Goal: Transaction & Acquisition: Subscribe to service/newsletter

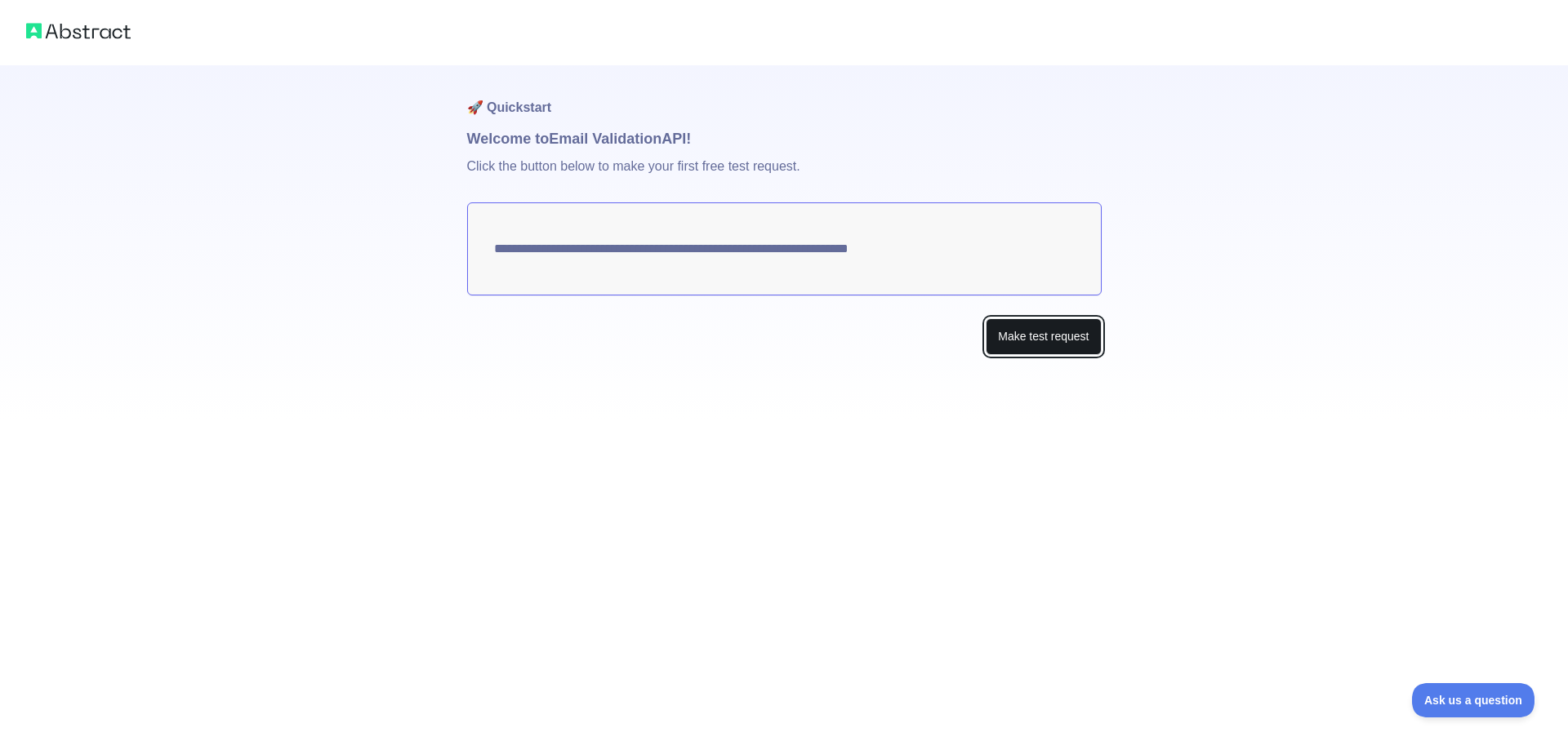
click at [1051, 344] on button "Make test request" at bounding box center [1043, 336] width 115 height 37
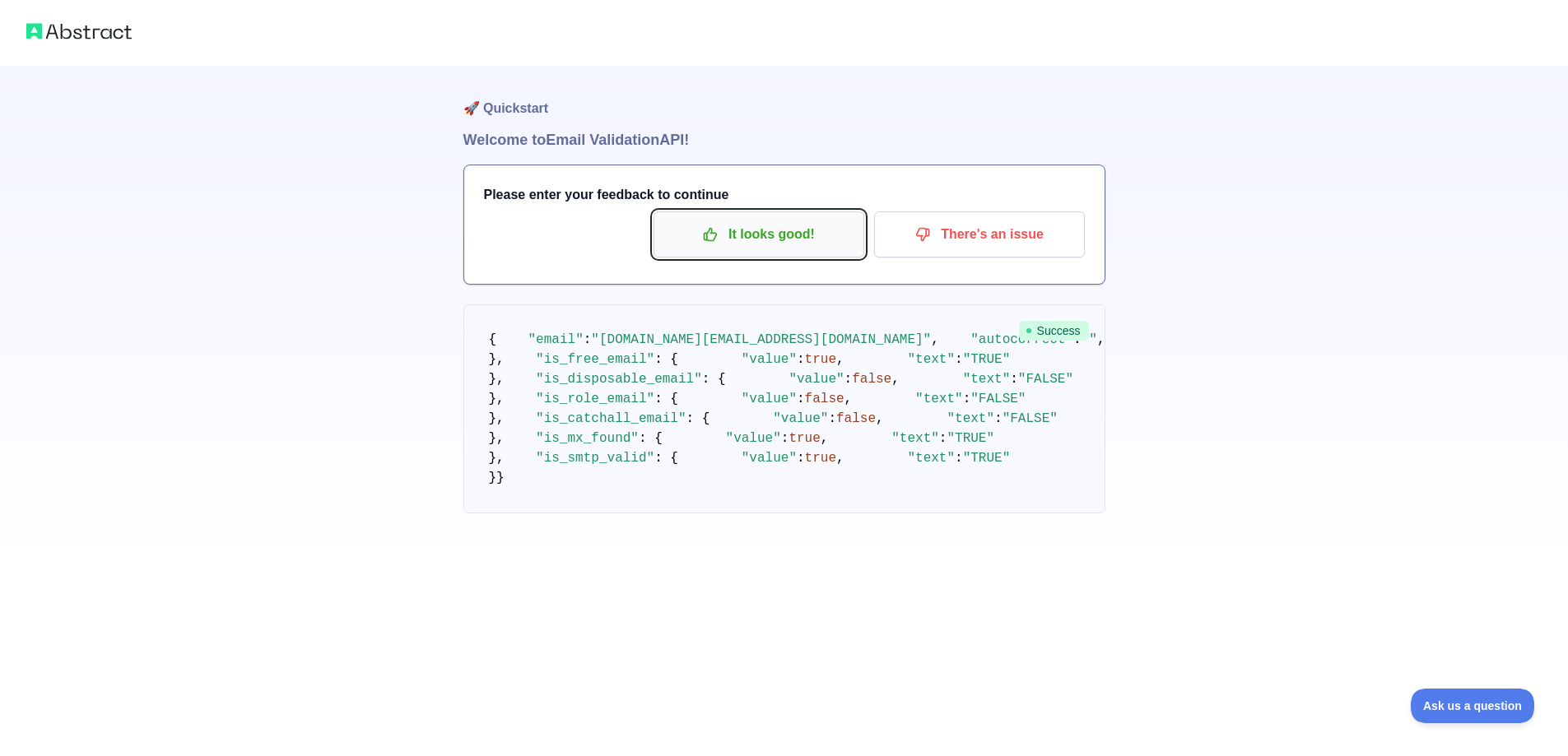
click at [800, 233] on p "It looks good!" at bounding box center [758, 234] width 186 height 28
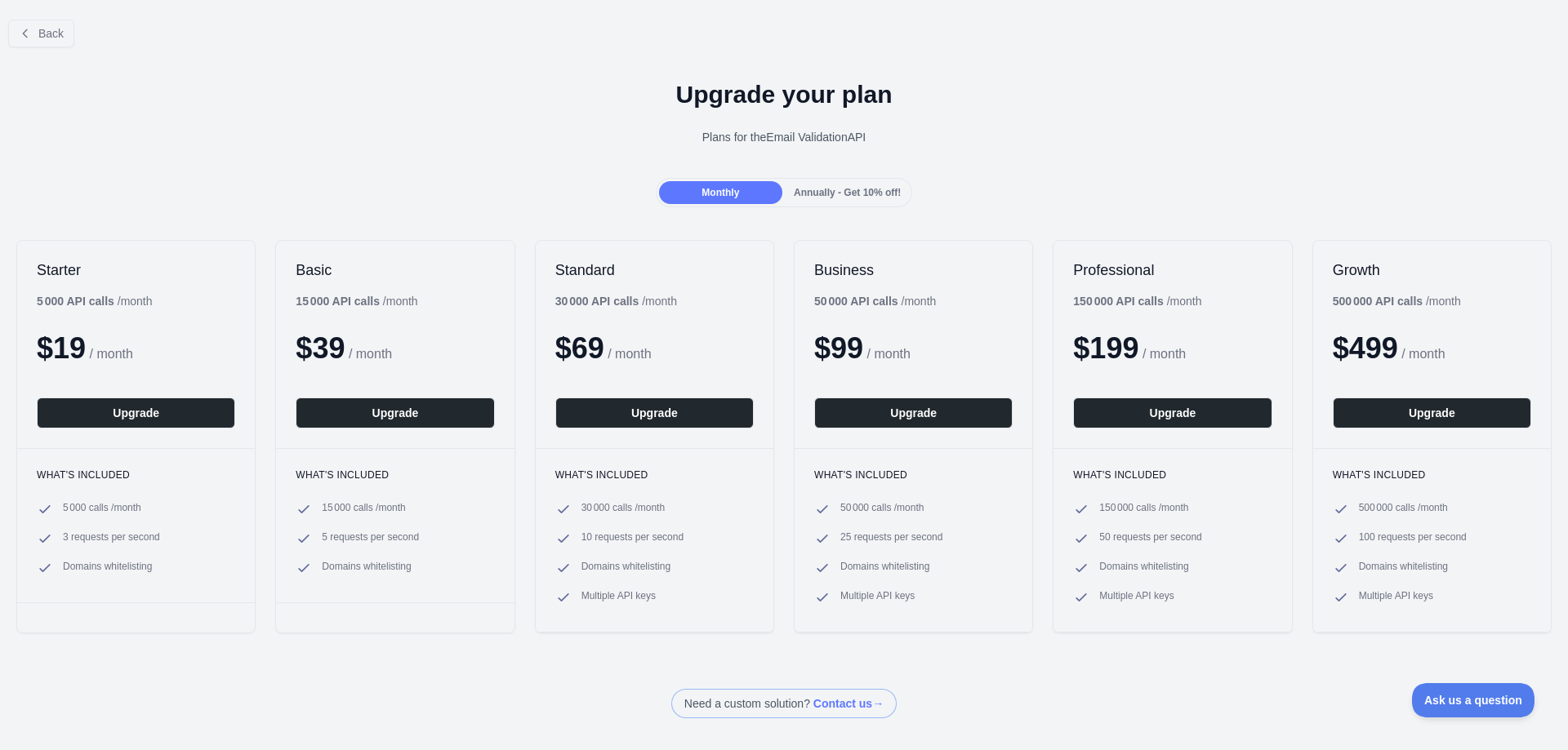
click at [755, 191] on div "Monthly" at bounding box center [720, 192] width 124 height 23
click at [811, 186] on span "Annually - Get 10% off!" at bounding box center [847, 192] width 107 height 11
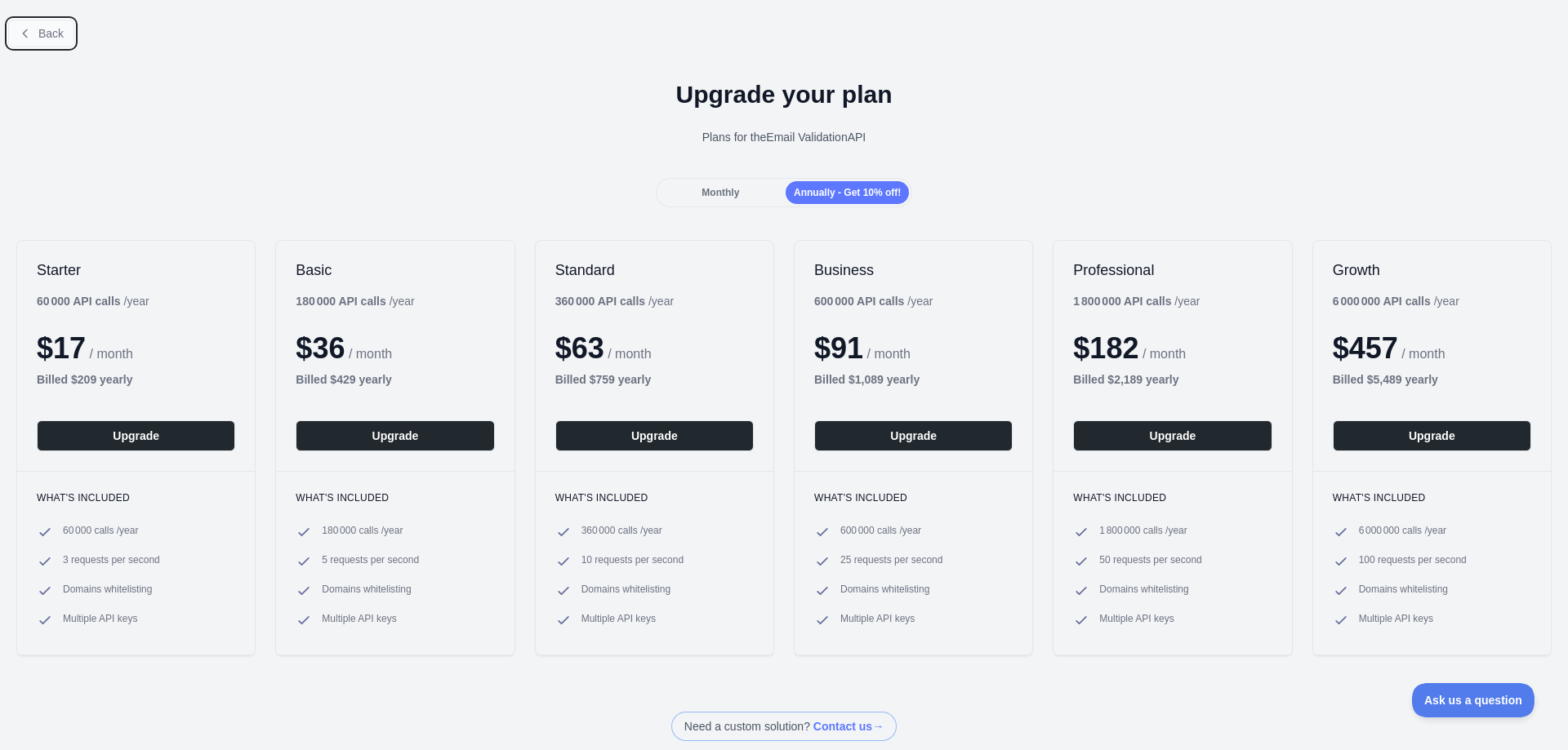
click at [34, 38] on button "Back" at bounding box center [41, 34] width 66 height 28
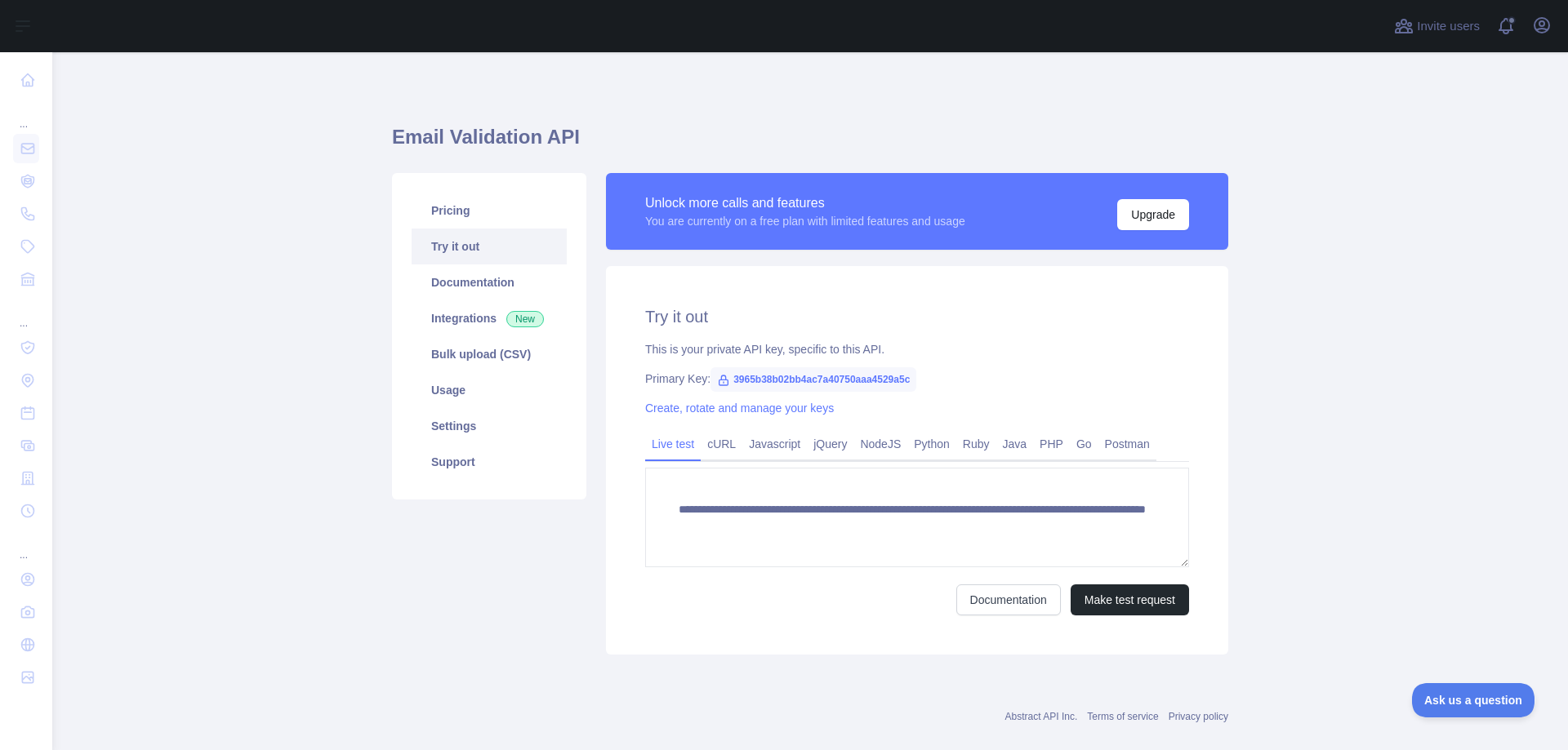
scroll to position [25, 0]
